Goal: Transaction & Acquisition: Purchase product/service

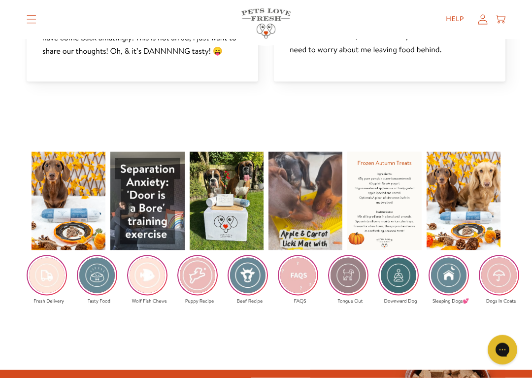
scroll to position [1308, 0]
click at [323, 293] on div "Fresh Delivery 1/1/1970 FAQS" at bounding box center [266, 233] width 532 height 272
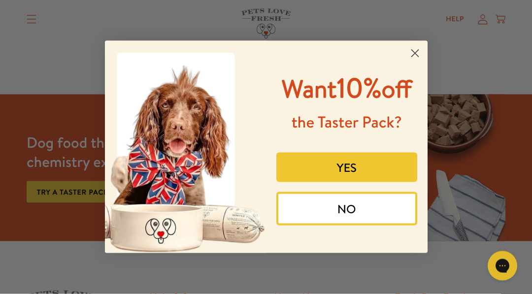
scroll to position [1583, 0]
click at [421, 50] on circle "Close dialog" at bounding box center [414, 53] width 16 height 16
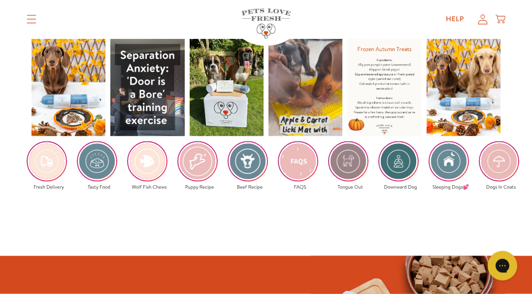
scroll to position [1422, 0]
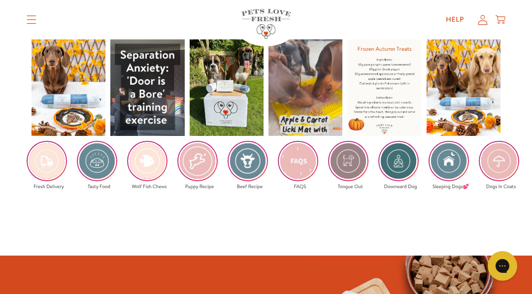
click at [249, 159] on img at bounding box center [247, 161] width 38 height 38
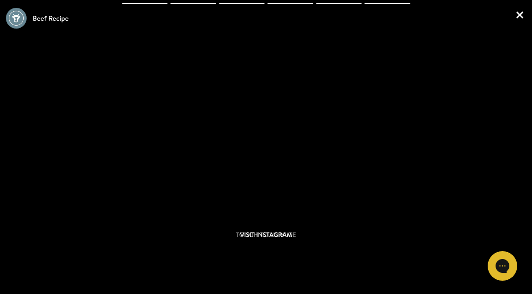
click at [522, 12] on link "×" at bounding box center [519, 14] width 12 height 29
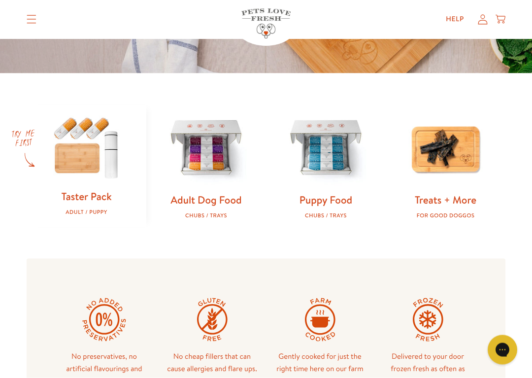
scroll to position [254, 0]
click at [210, 165] on img at bounding box center [206, 148] width 88 height 88
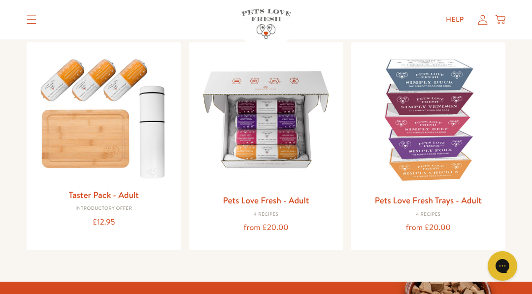
scroll to position [109, 0]
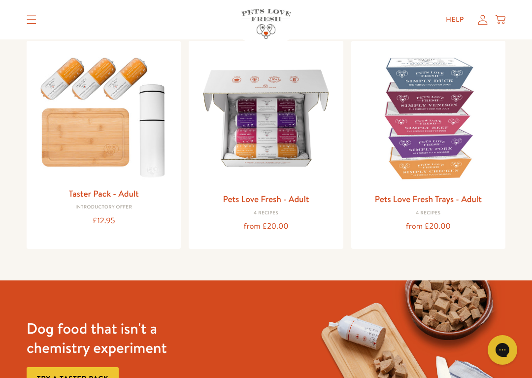
click at [286, 151] on img at bounding box center [265, 118] width 138 height 138
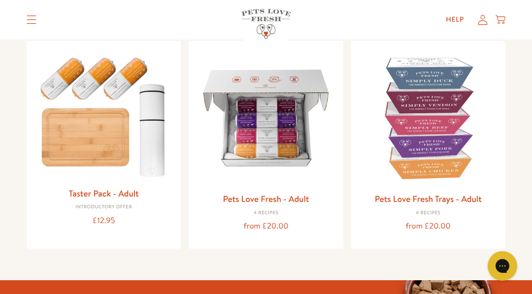
click at [106, 142] on img at bounding box center [103, 115] width 138 height 133
click at [287, 150] on img at bounding box center [265, 118] width 138 height 138
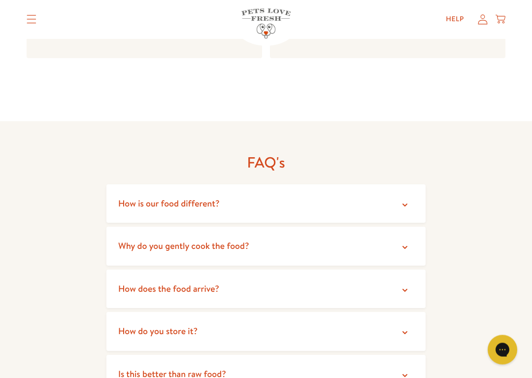
scroll to position [1670, 0]
click at [407, 242] on icon at bounding box center [405, 247] width 10 height 10
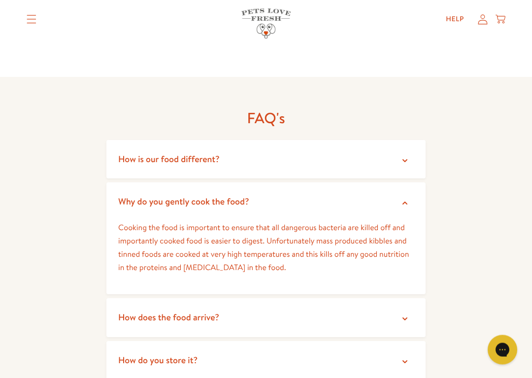
scroll to position [1715, 0]
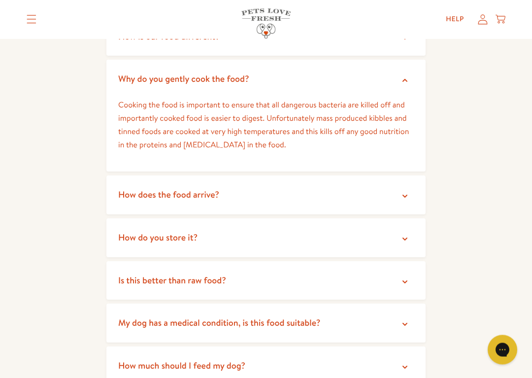
click at [408, 277] on icon at bounding box center [405, 282] width 10 height 10
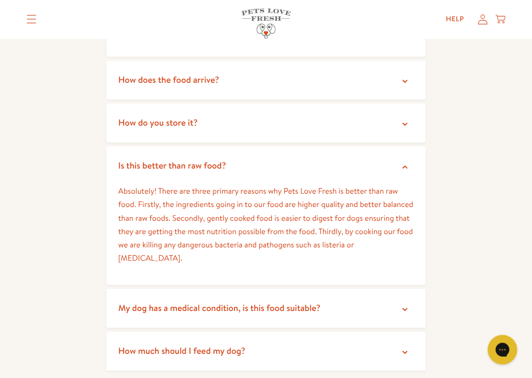
scroll to position [1952, 0]
click at [408, 293] on icon at bounding box center [405, 352] width 10 height 10
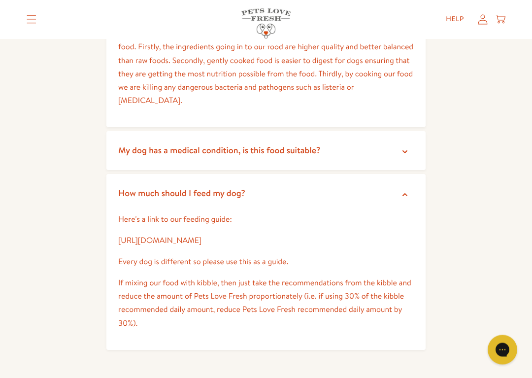
scroll to position [2110, 0]
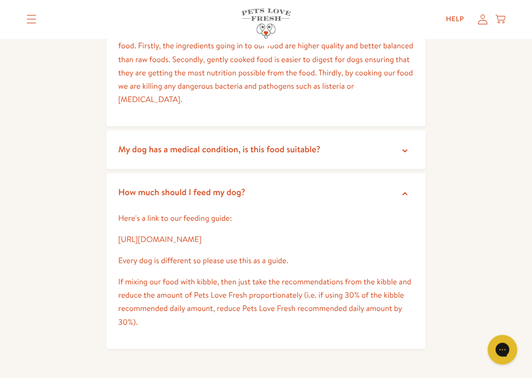
click at [201, 234] on link "[URL][DOMAIN_NAME]" at bounding box center [159, 239] width 83 height 11
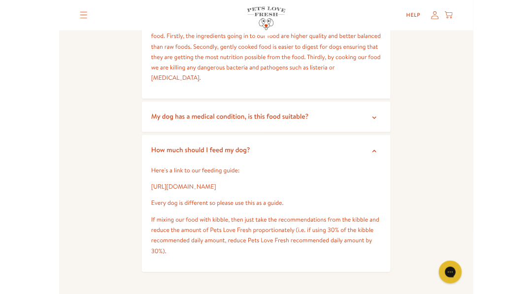
scroll to position [2110, 0]
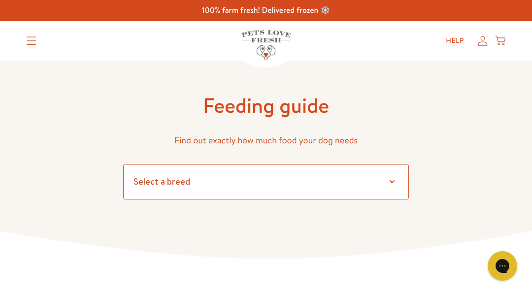
click at [395, 179] on select "Select a breed Affenpinscher Afghan hound Airedale terrier Akita Alaskan Malamu…" at bounding box center [266, 181] width 286 height 35
select select "20"
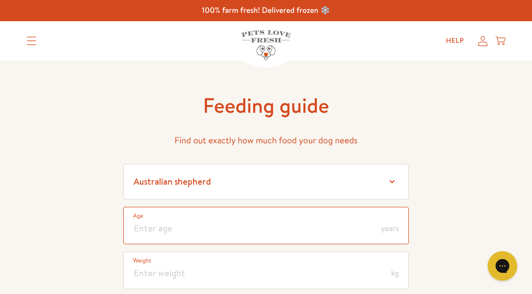
click at [380, 225] on input "number" at bounding box center [266, 225] width 286 height 37
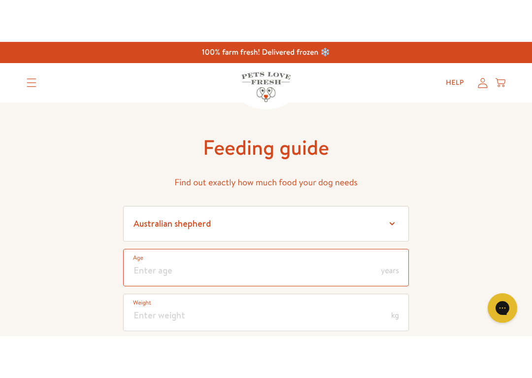
scroll to position [13, 0]
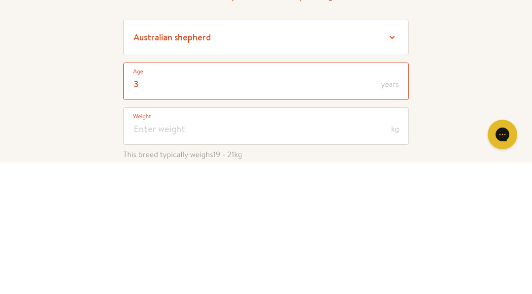
type input "3"
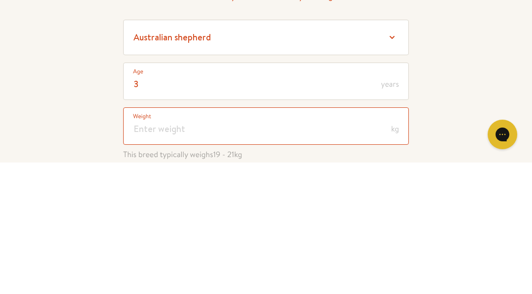
click at [158, 239] on input "number" at bounding box center [266, 257] width 286 height 37
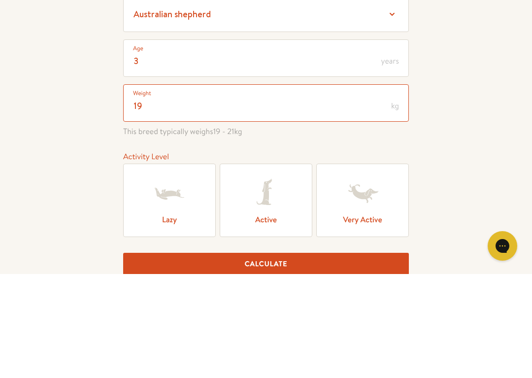
scroll to position [64, 0]
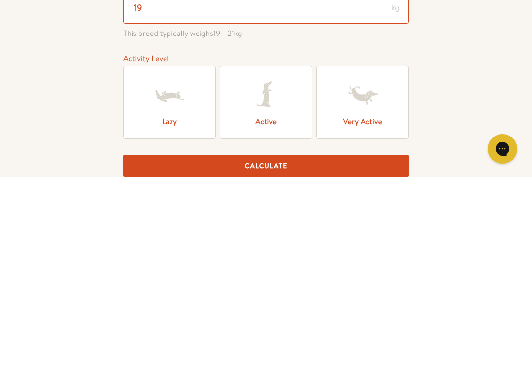
type input "19"
click at [377, 277] on icon at bounding box center [362, 296] width 39 height 39
click at [0, 0] on input "Very Active" at bounding box center [0, 0] width 0 height 0
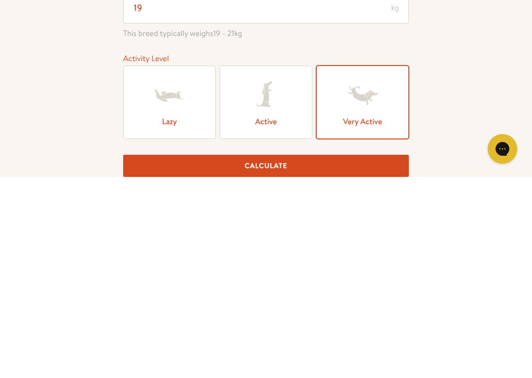
scroll to position [266, 0]
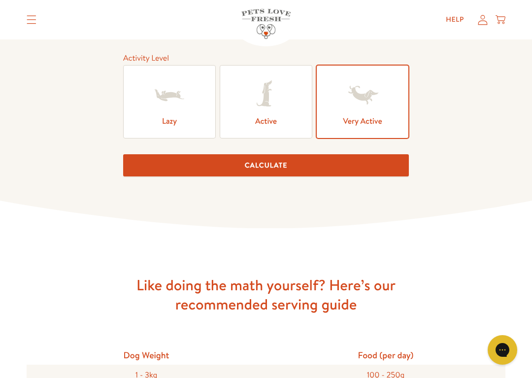
click at [273, 168] on button "Calculate" at bounding box center [266, 165] width 286 height 22
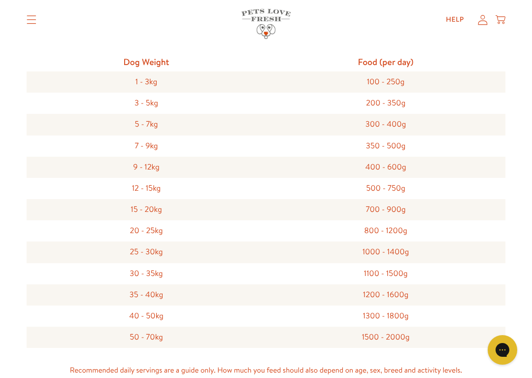
scroll to position [951, 0]
click at [444, 212] on div "700 - 900g" at bounding box center [385, 208] width 239 height 21
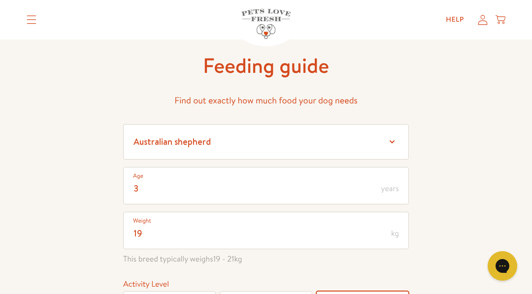
scroll to position [0, 0]
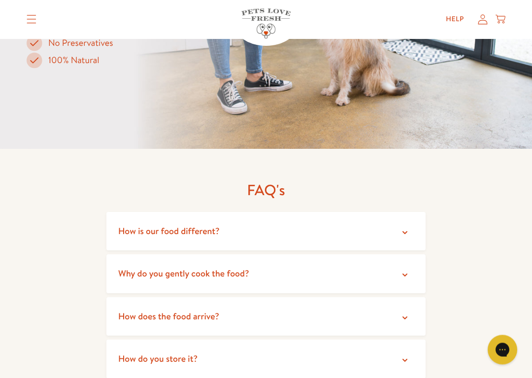
scroll to position [1602, 0]
click at [407, 227] on icon at bounding box center [405, 232] width 10 height 10
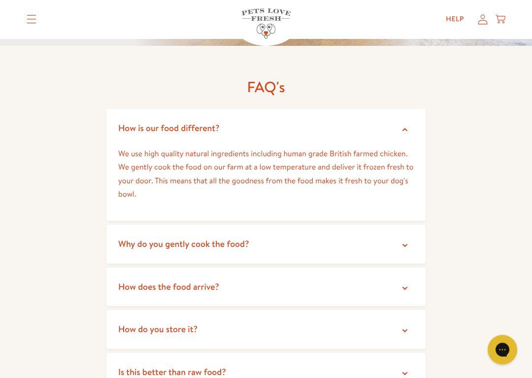
scroll to position [1705, 0]
click at [408, 283] on icon at bounding box center [405, 288] width 10 height 10
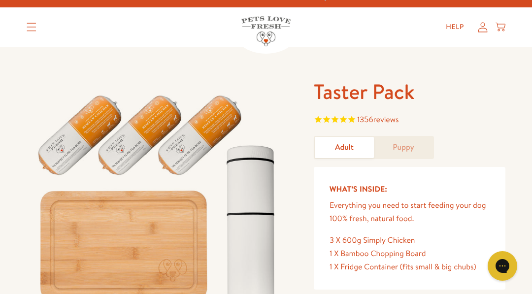
scroll to position [13, 0]
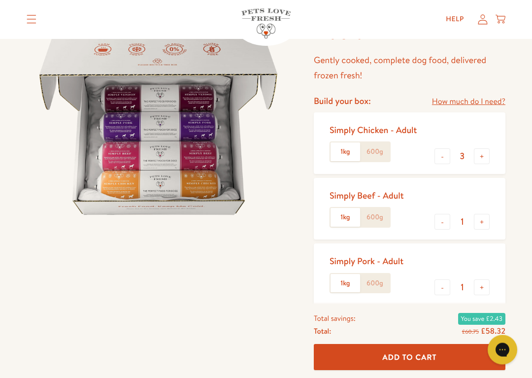
scroll to position [101, 0]
click at [480, 99] on link "How much do I need?" at bounding box center [468, 101] width 73 height 13
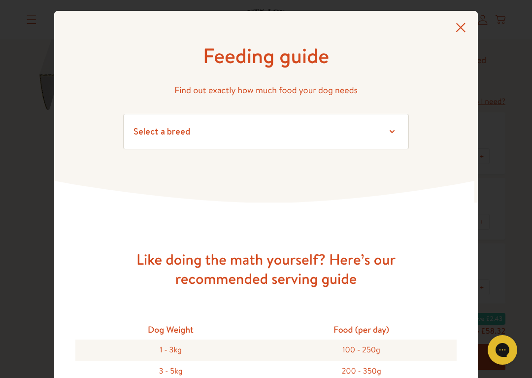
scroll to position [0, 0]
click at [465, 28] on icon at bounding box center [460, 28] width 10 height 10
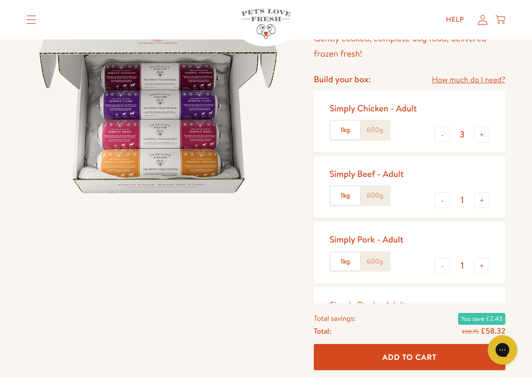
scroll to position [126, 0]
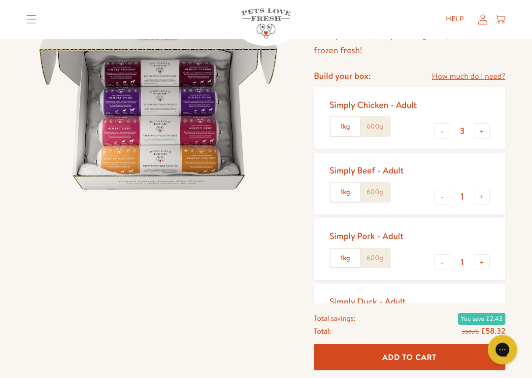
click at [443, 263] on button "-" at bounding box center [442, 263] width 16 height 16
type input "0"
click at [483, 195] on button "+" at bounding box center [482, 197] width 16 height 16
click at [485, 194] on button "+" at bounding box center [482, 197] width 16 height 16
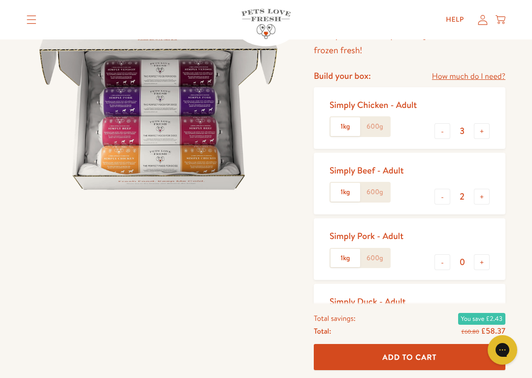
type input "3"
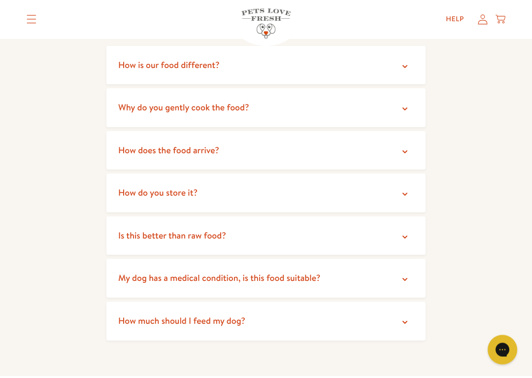
scroll to position [1810, 0]
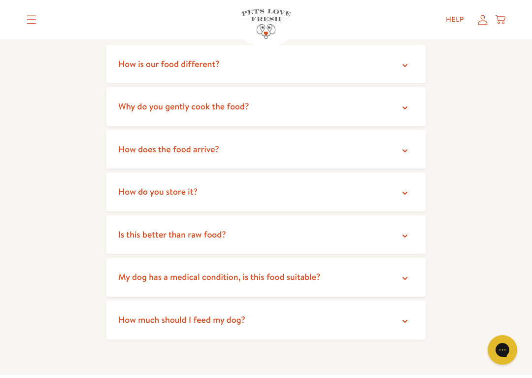
click at [403, 293] on icon at bounding box center [405, 321] width 10 height 10
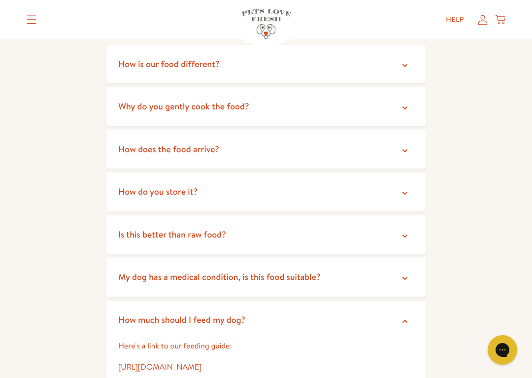
click at [201, 293] on link "[URL][DOMAIN_NAME]" at bounding box center [159, 366] width 83 height 11
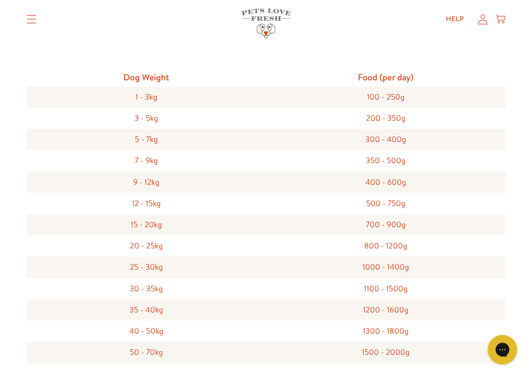
scroll to position [310, 0]
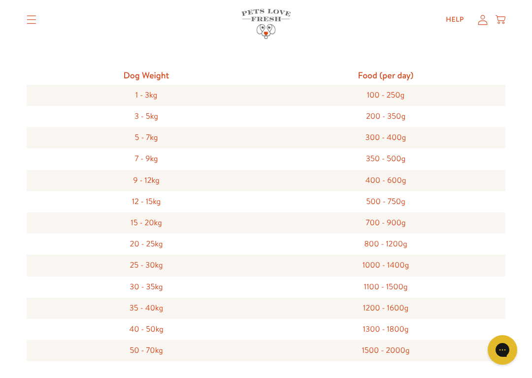
click at [477, 221] on div "700 - 900g" at bounding box center [385, 222] width 239 height 21
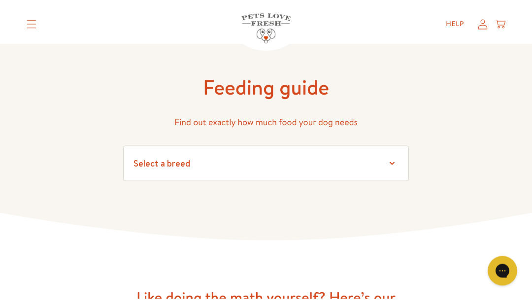
scroll to position [0, 0]
